Goal: Check status: Check status

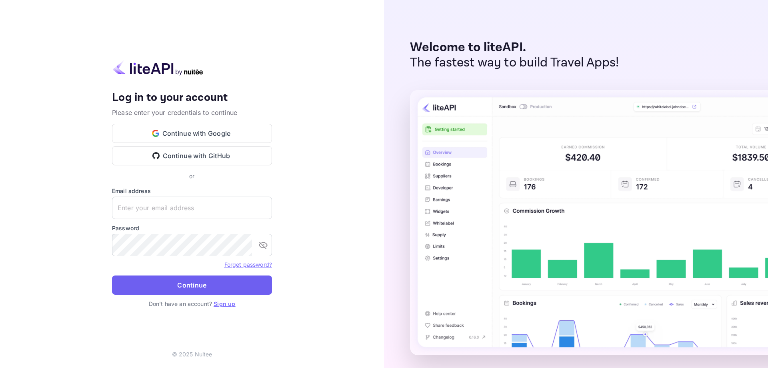
type input "[EMAIL_ADDRESS][DOMAIN_NAME]"
click at [188, 282] on button "Continue" at bounding box center [192, 284] width 160 height 19
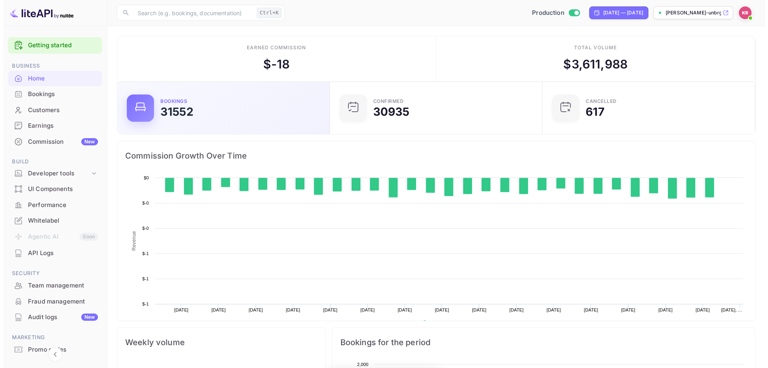
scroll to position [124, 202]
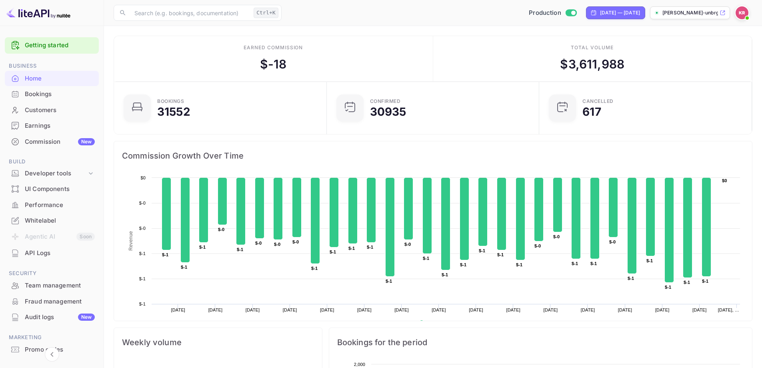
click at [58, 96] on div "Bookings" at bounding box center [60, 94] width 70 height 9
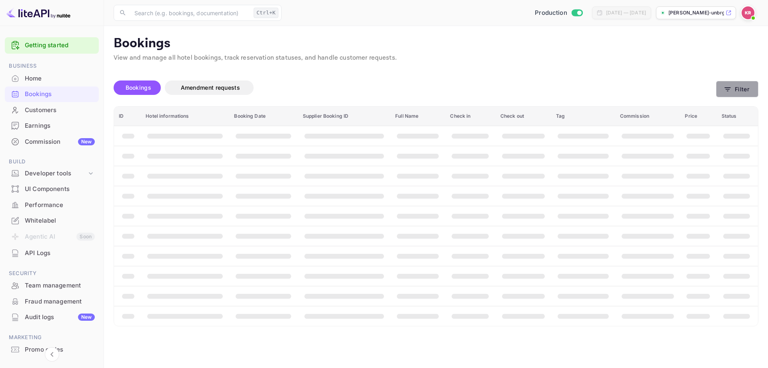
click at [737, 88] on button "Filter" at bounding box center [737, 89] width 42 height 16
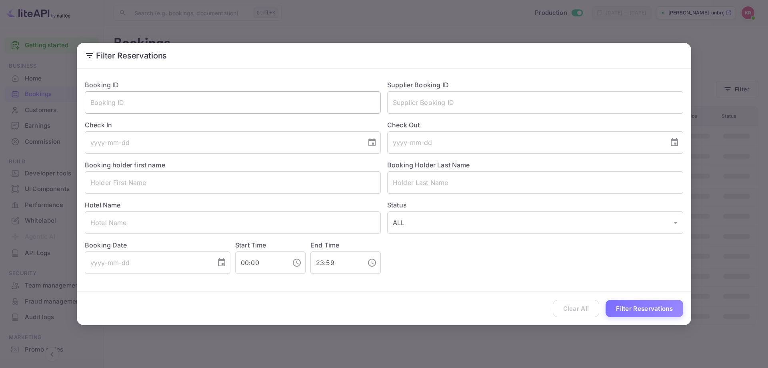
click at [228, 102] on input "text" at bounding box center [233, 102] width 296 height 22
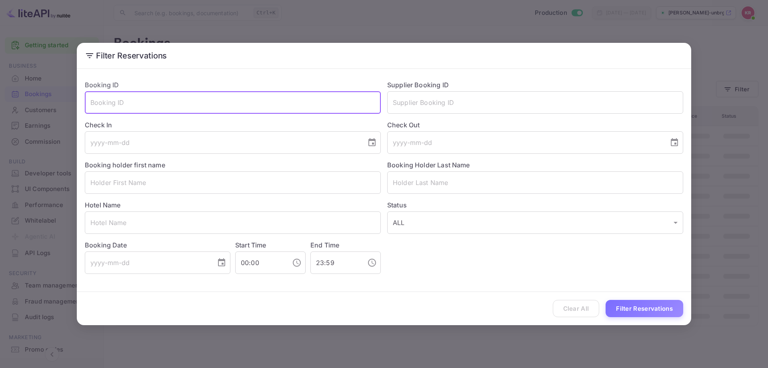
paste input "4l_eMHlAC"
type input "4l_eMHlAC"
click at [605, 300] on button "Filter Reservations" at bounding box center [644, 308] width 78 height 17
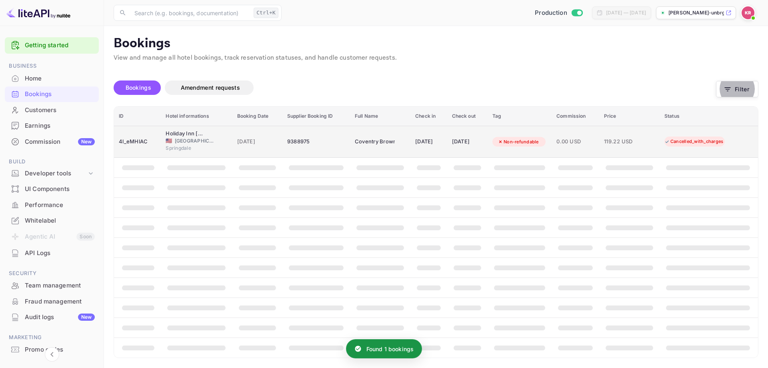
click at [675, 142] on div "Cancelled_with_charges" at bounding box center [694, 141] width 70 height 10
